Goal: Task Accomplishment & Management: Complete application form

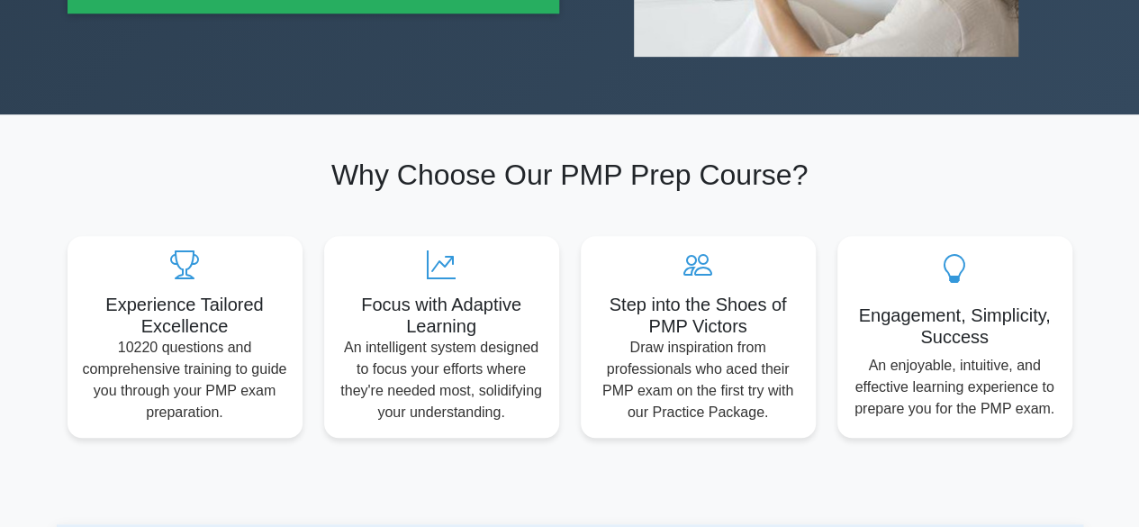
scroll to position [360, 0]
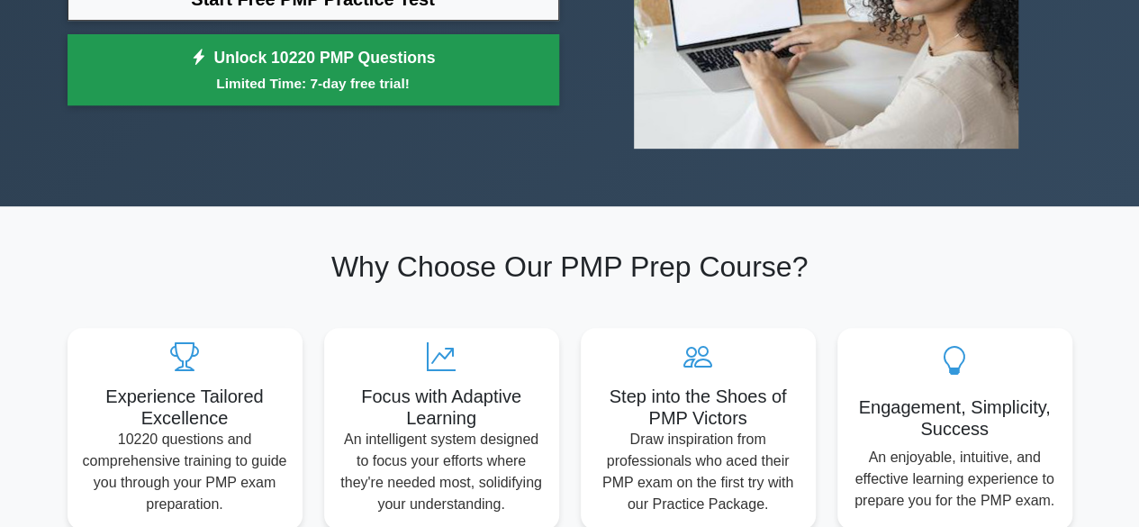
click at [359, 73] on small "Limited Time: 7-day free trial!" at bounding box center [313, 83] width 447 height 21
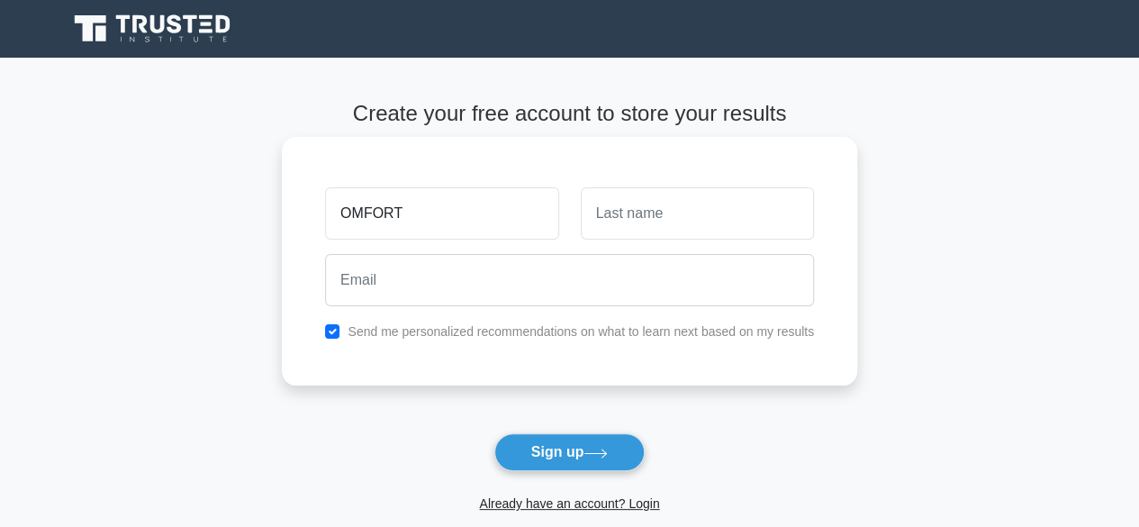
click at [338, 214] on input "OMFORT" at bounding box center [441, 213] width 233 height 52
type input "COMFORT"
click at [650, 230] on input "text" at bounding box center [697, 213] width 233 height 52
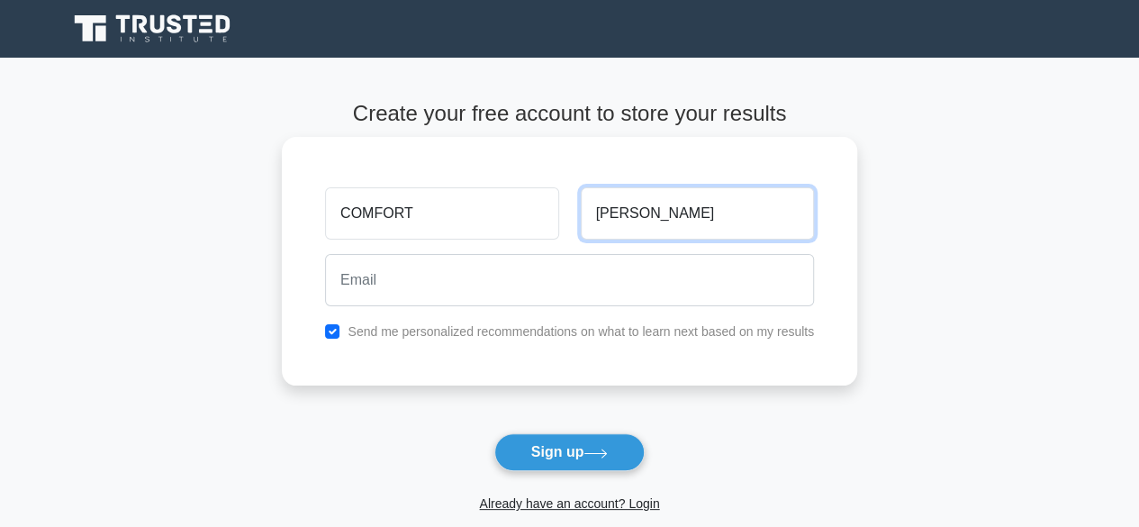
type input "RUTH"
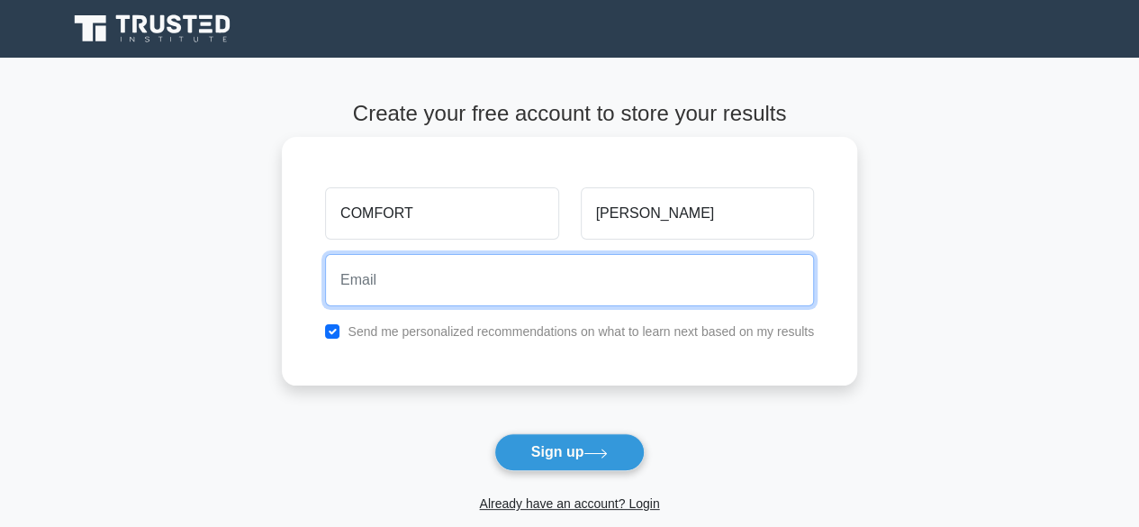
click at [562, 296] on input "email" at bounding box center [569, 280] width 489 height 52
type input "comfortekigula22@gmail.com"
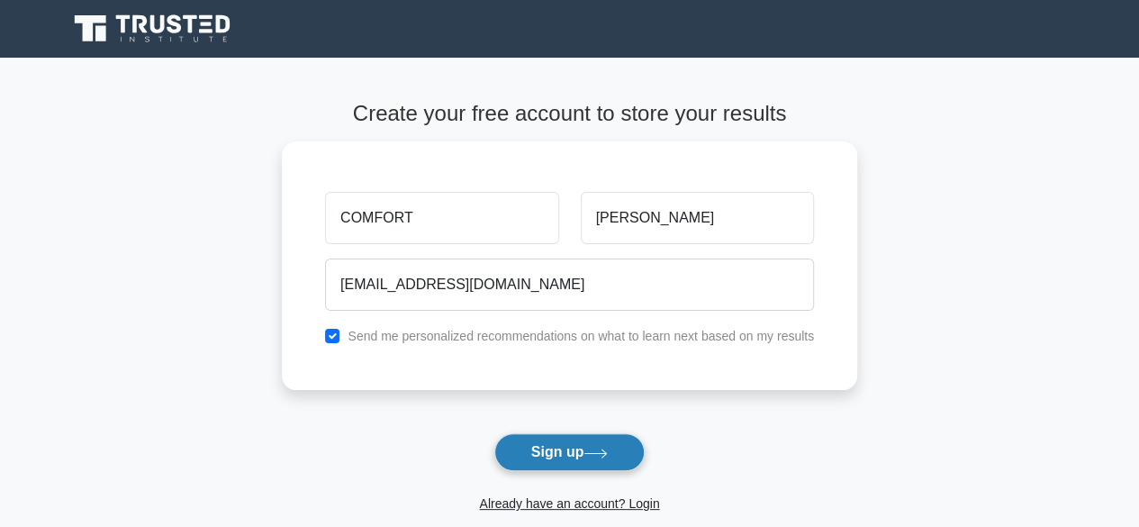
click at [567, 457] on button "Sign up" at bounding box center [569, 452] width 151 height 38
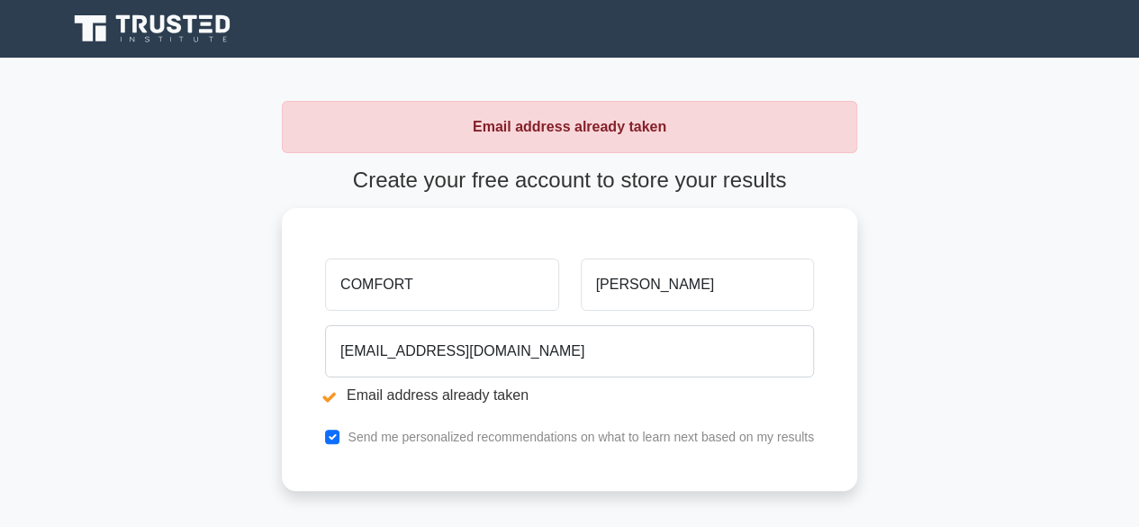
click at [567, 457] on div "COMFORT RUTH comfortekigula22@gmail.com Email address already taken Send me per…" at bounding box center [569, 349] width 575 height 283
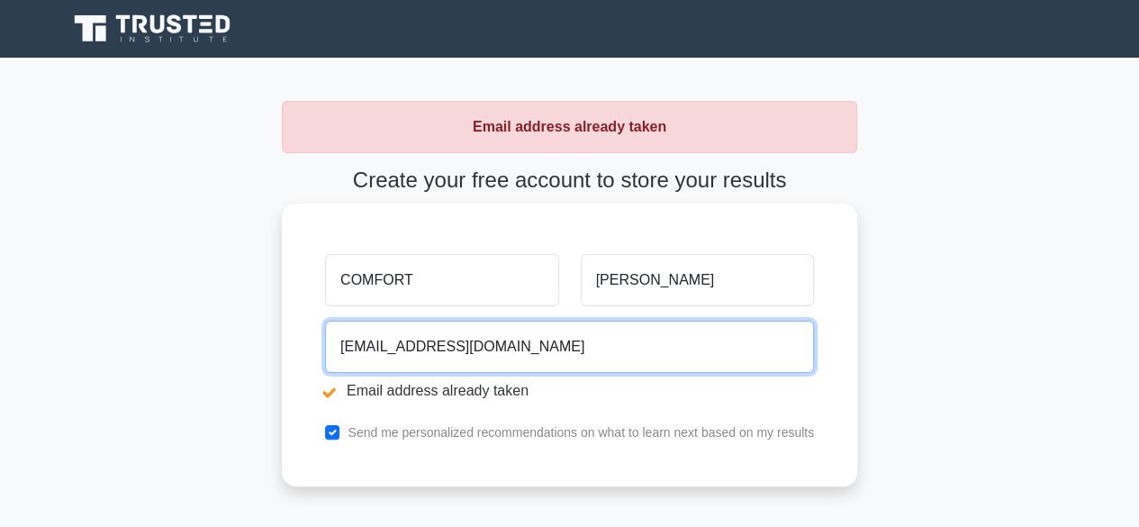
drag, startPoint x: 535, startPoint y: 356, endPoint x: 517, endPoint y: 365, distance: 20.1
click at [517, 365] on input "comfortekigula22@gmail.com" at bounding box center [569, 347] width 489 height 52
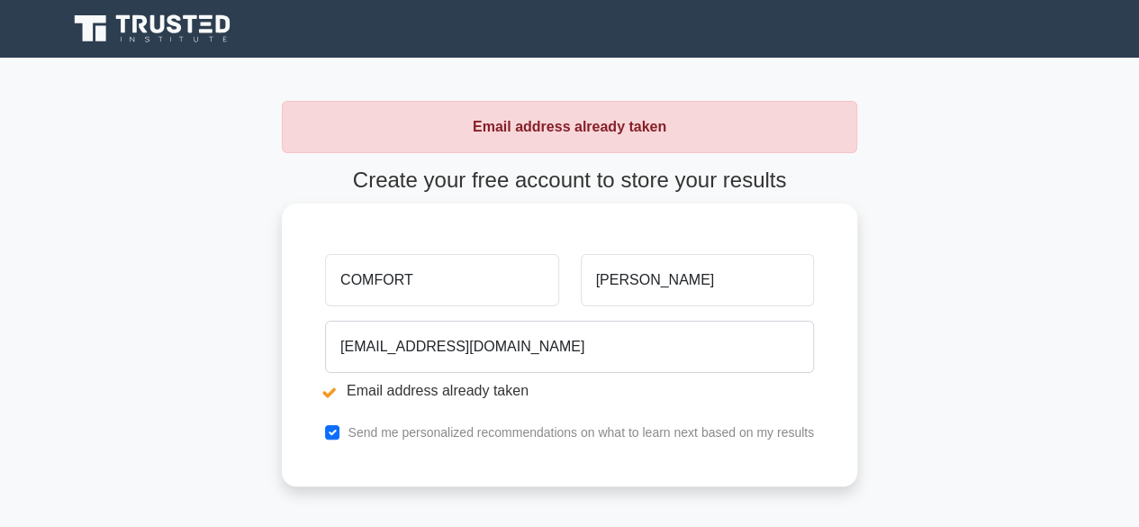
click at [538, 375] on div "comfortekigula22@gmail.com Email address already taken" at bounding box center [569, 363] width 511 height 101
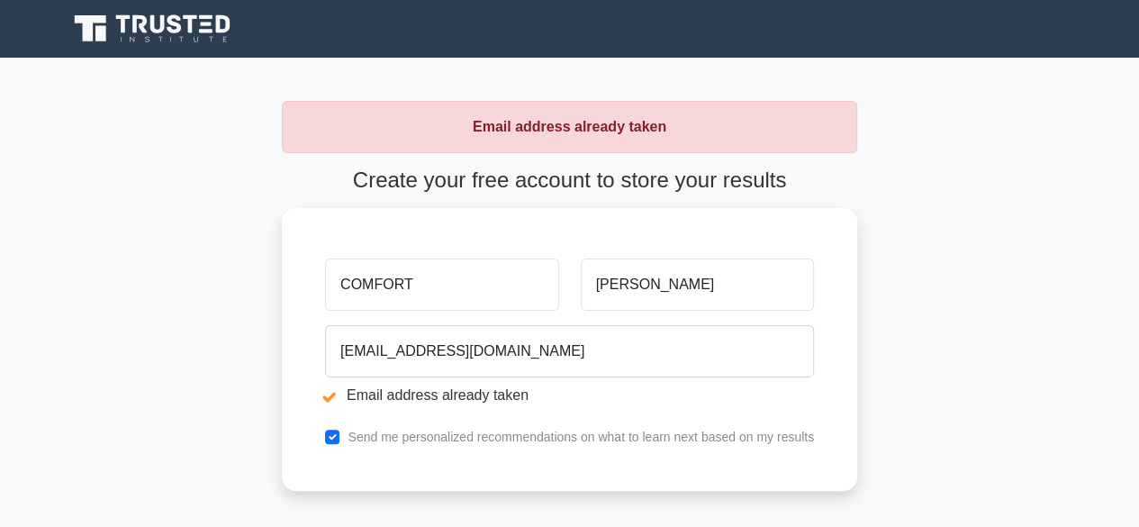
click at [566, 134] on strong "Email address already taken" at bounding box center [570, 126] width 194 height 15
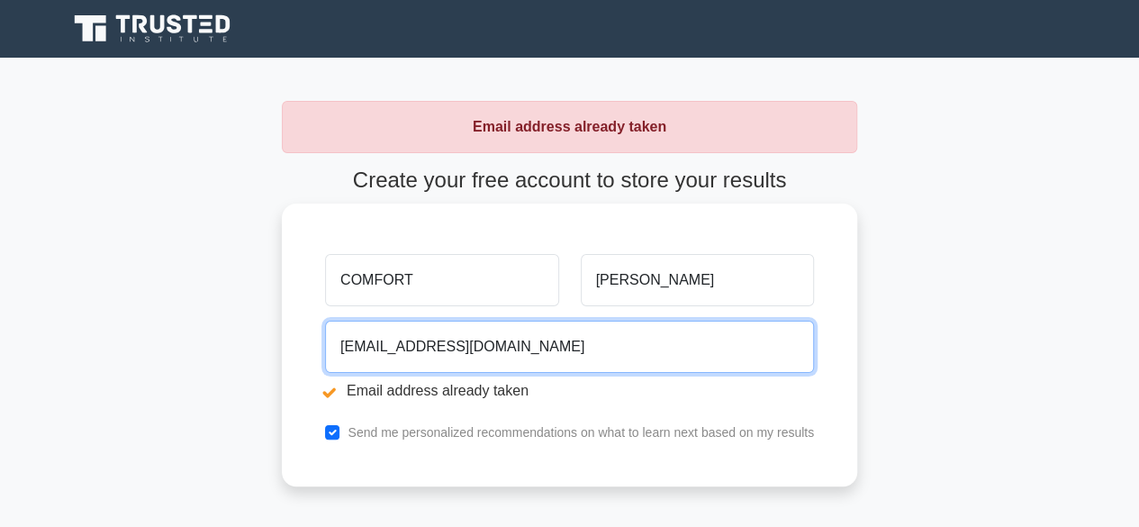
click at [656, 347] on input "comfortekigula22@gmail.com" at bounding box center [569, 347] width 489 height 52
type input "chipperadams123@gmail.com"
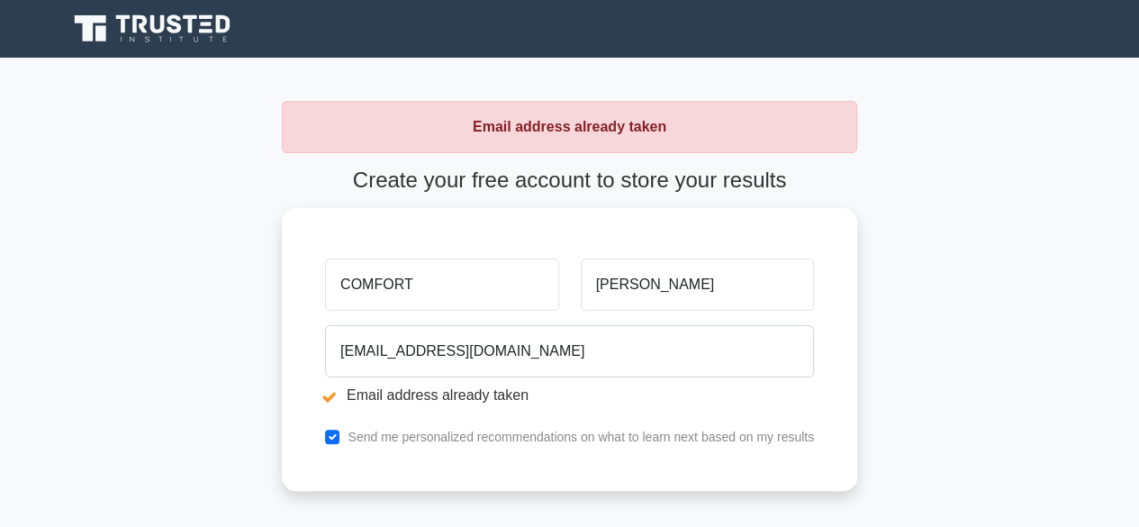
click at [580, 178] on h4 "Create your free account to store your results" at bounding box center [569, 180] width 575 height 26
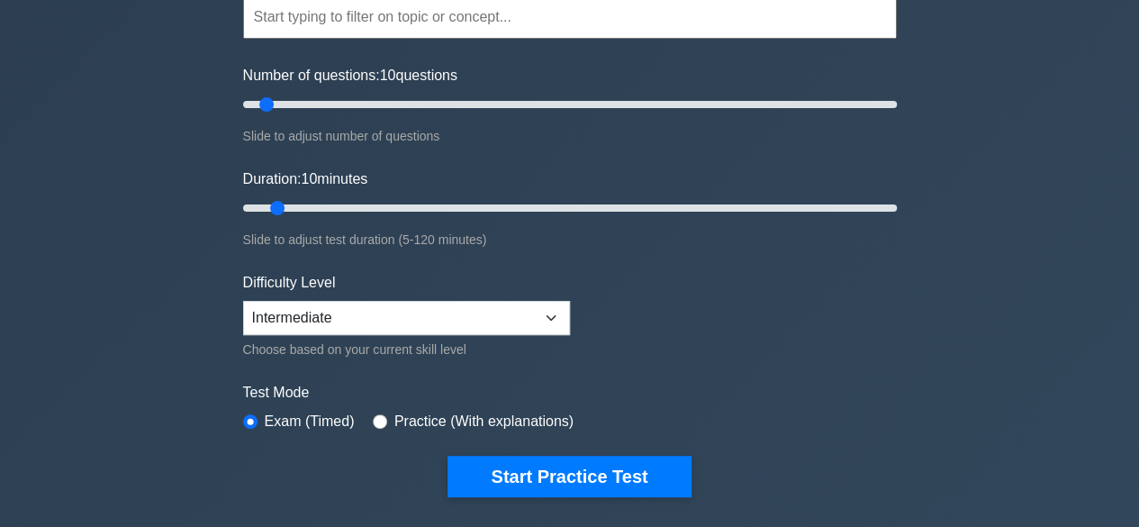
scroll to position [180, 0]
